Goal: Information Seeking & Learning: Learn about a topic

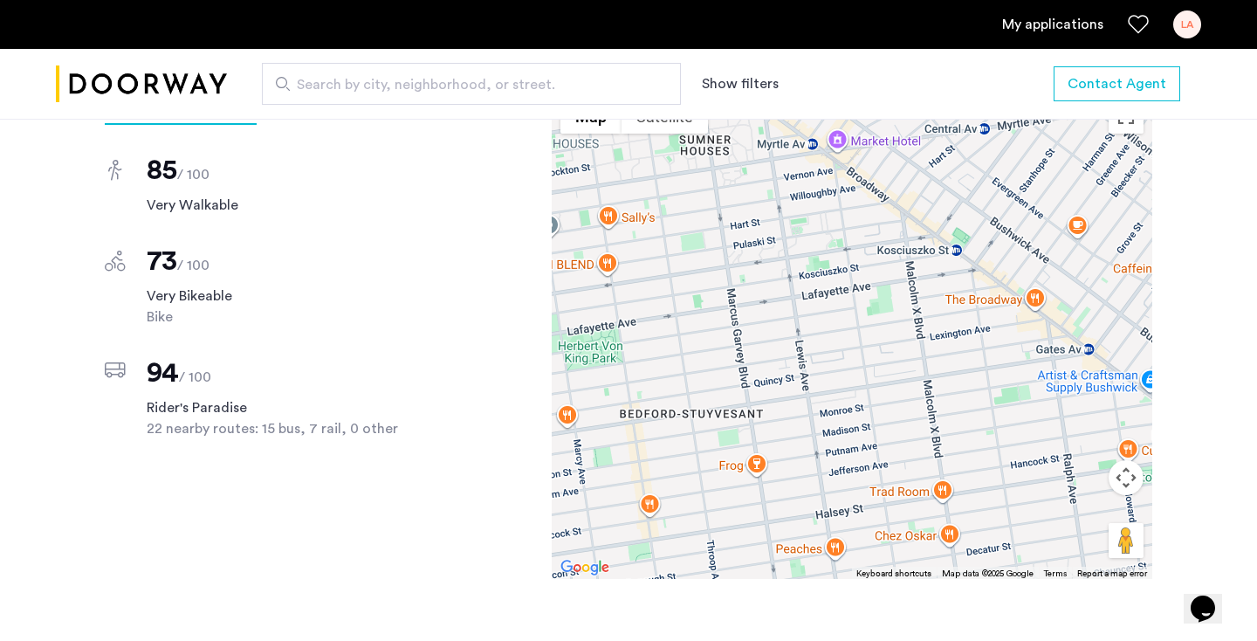
scroll to position [1539, 0]
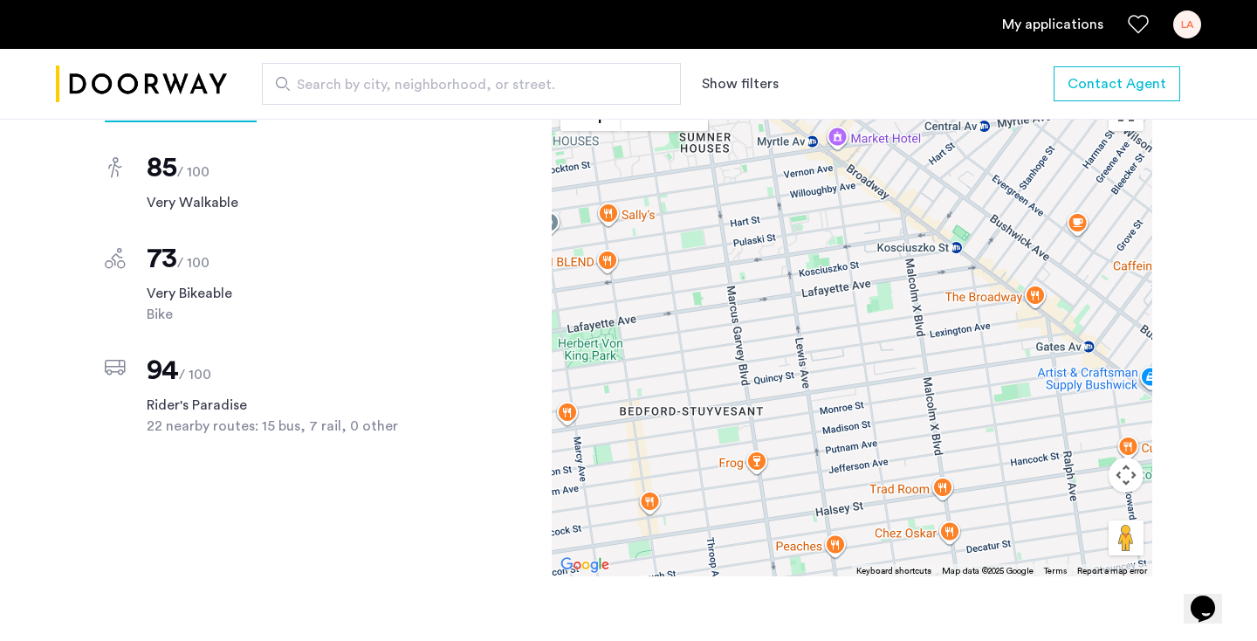
click at [327, 75] on span "Search by city, neighborhood, or street." at bounding box center [464, 84] width 335 height 21
click at [327, 75] on input "Search by city, neighborhood, or street." at bounding box center [471, 84] width 419 height 42
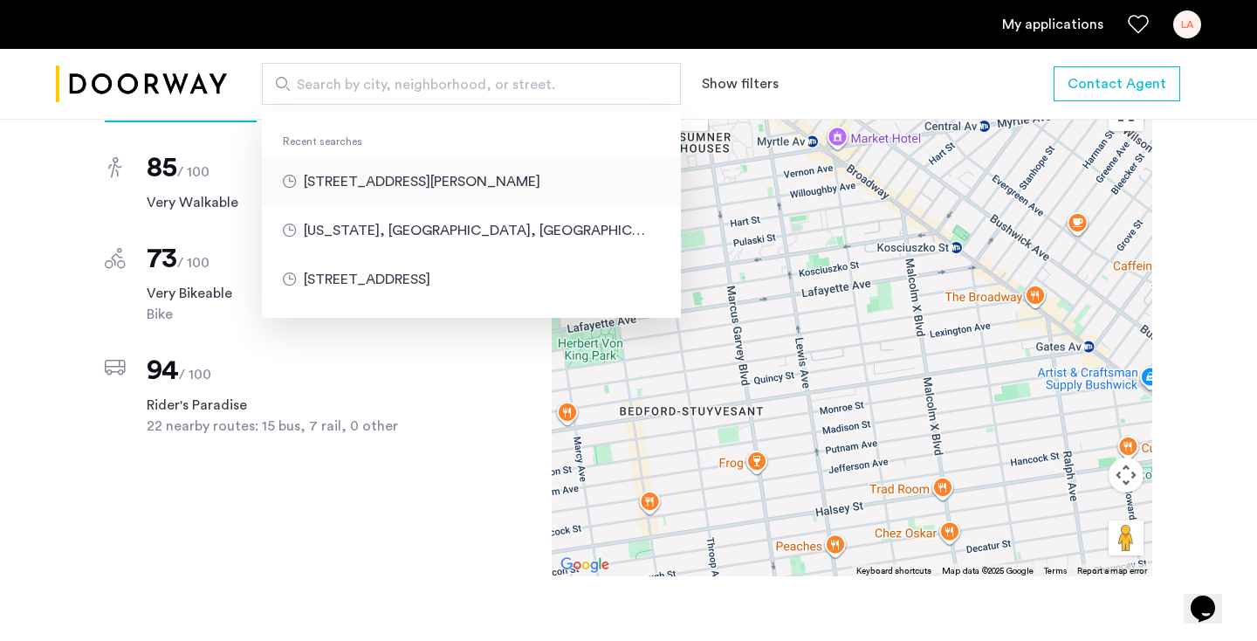
type input "**********"
